Goal: Task Accomplishment & Management: Manage account settings

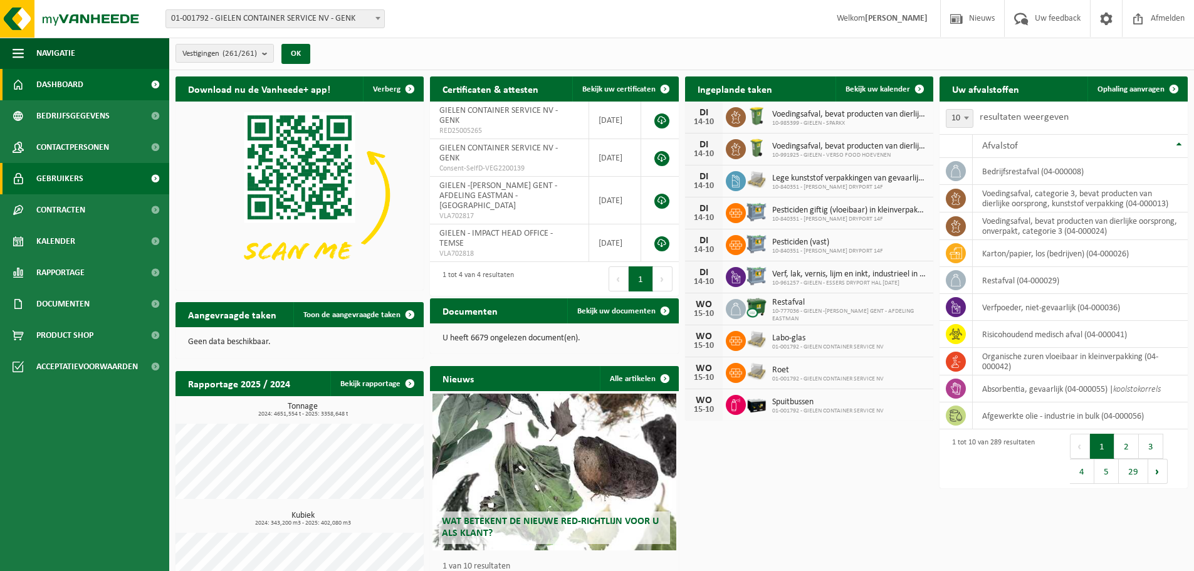
click at [65, 181] on span "Gebruikers" at bounding box center [59, 178] width 47 height 31
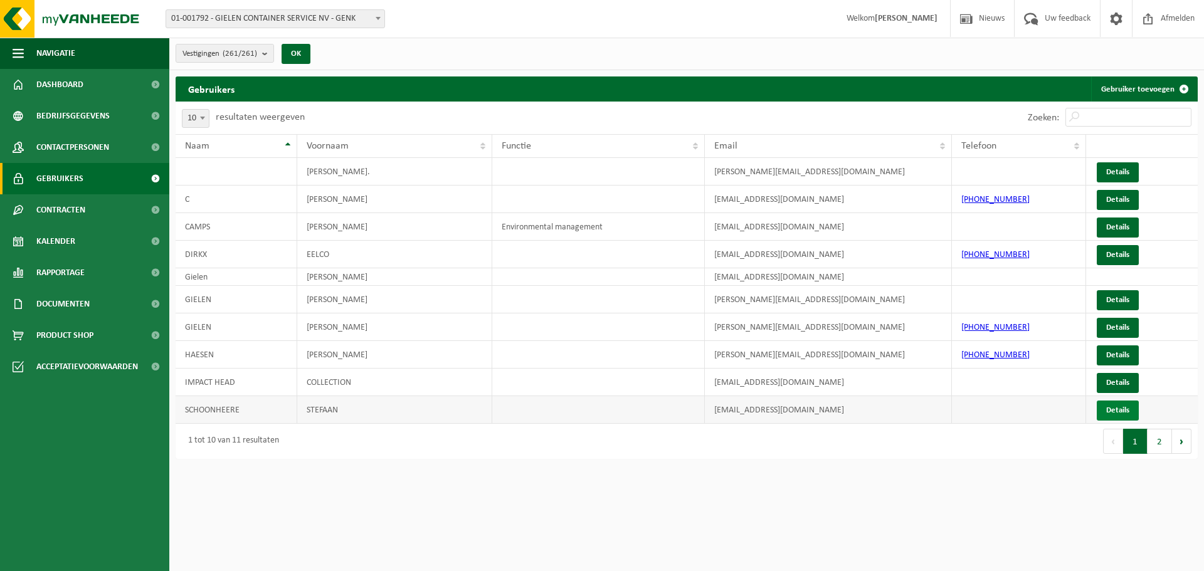
click at [1132, 415] on link "Details" at bounding box center [1118, 411] width 42 height 20
click at [266, 56] on b "submit" at bounding box center [267, 54] width 11 height 18
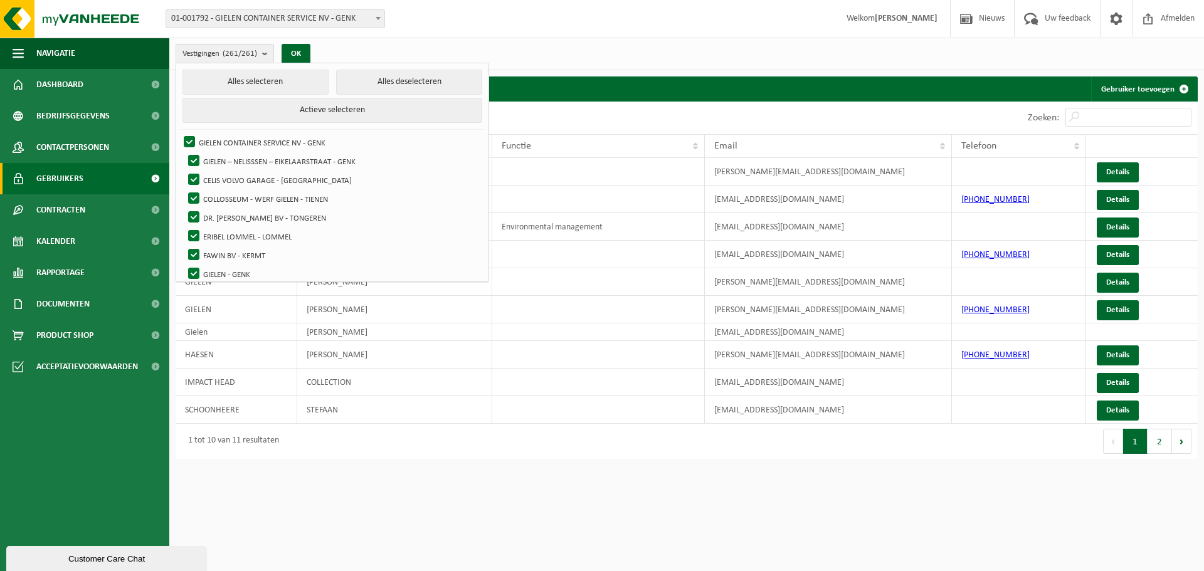
click at [540, 49] on div "Vestigingen (261/261) Alles selecteren Alles deselecteren Actieve selecteren GI…" at bounding box center [686, 54] width 1035 height 33
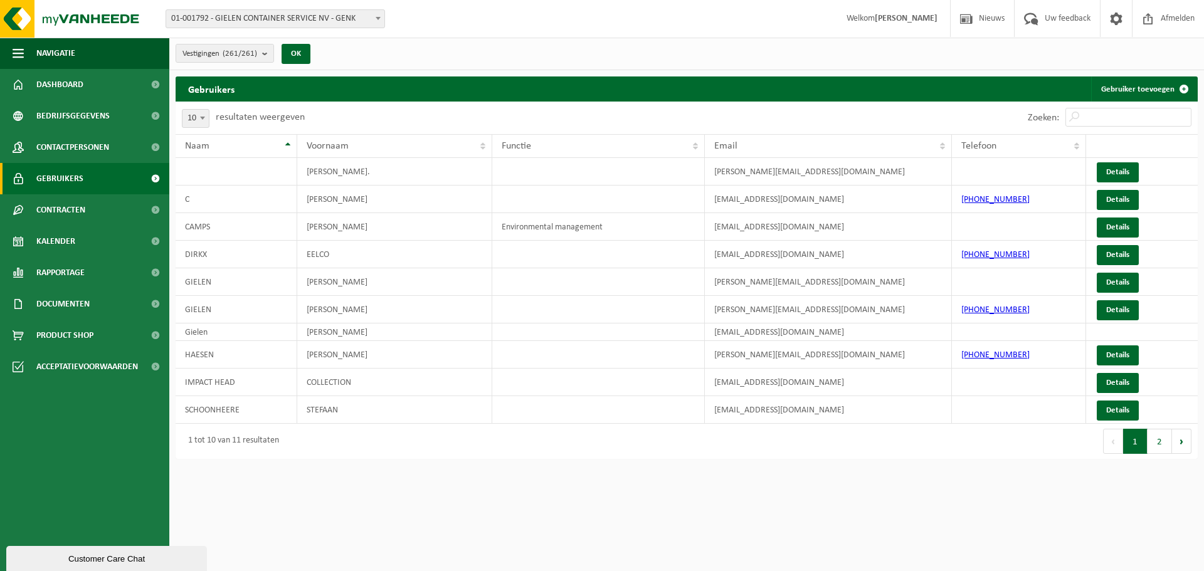
click at [340, 12] on span "01-001792 - GIELEN CONTAINER SERVICE NV - GENK" at bounding box center [275, 19] width 218 height 18
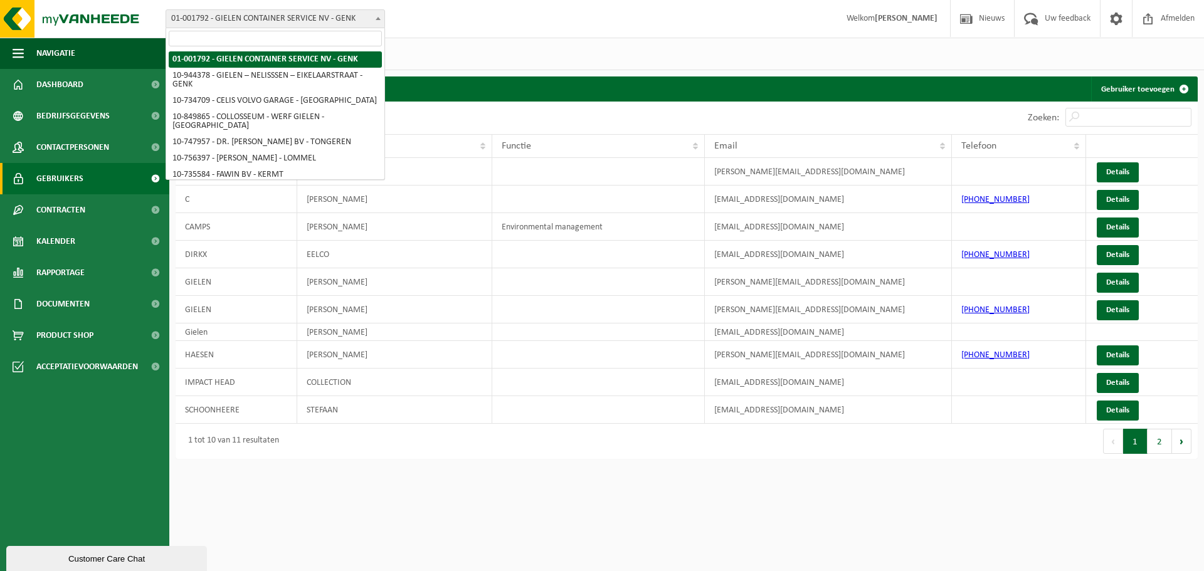
click at [326, 41] on input "search" at bounding box center [275, 39] width 213 height 16
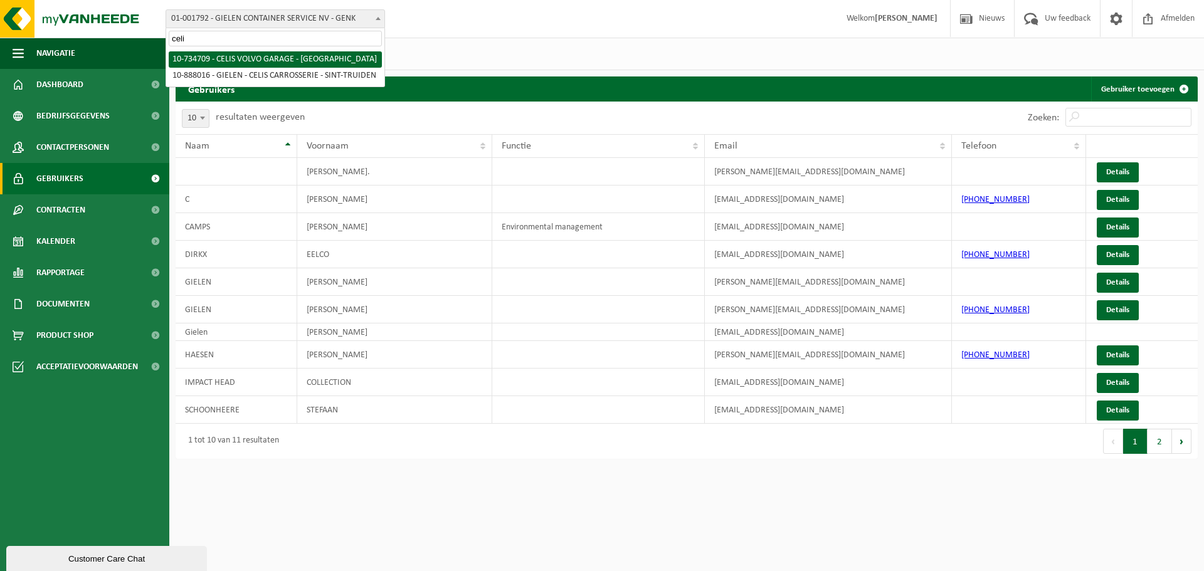
type input "celis"
select select "10203"
